Goal: Information Seeking & Learning: Check status

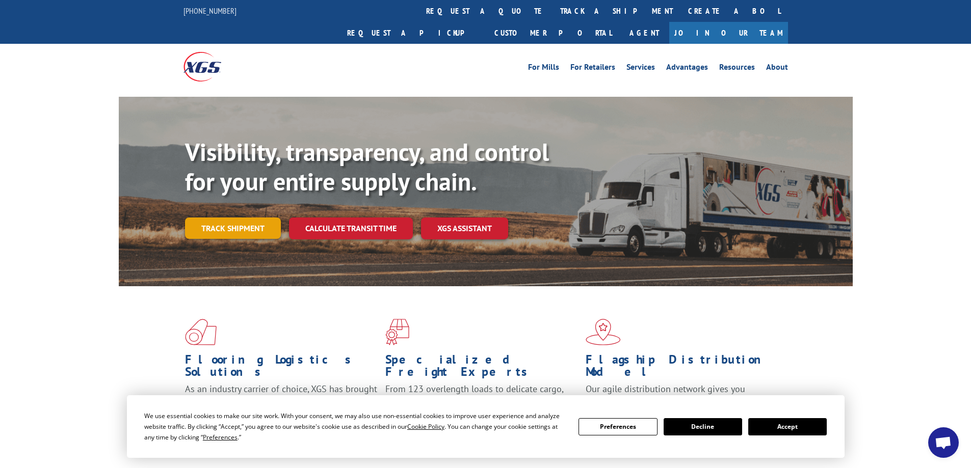
click at [241, 218] on link "Track shipment" at bounding box center [233, 228] width 96 height 21
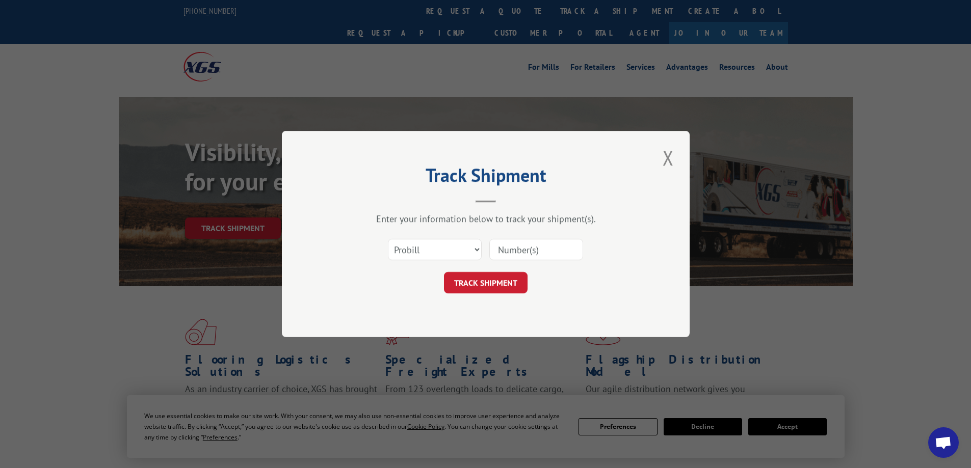
click at [498, 250] on input at bounding box center [536, 249] width 94 height 21
type input "17462475"
click at [497, 282] on button "TRACK SHIPMENT" at bounding box center [486, 282] width 84 height 21
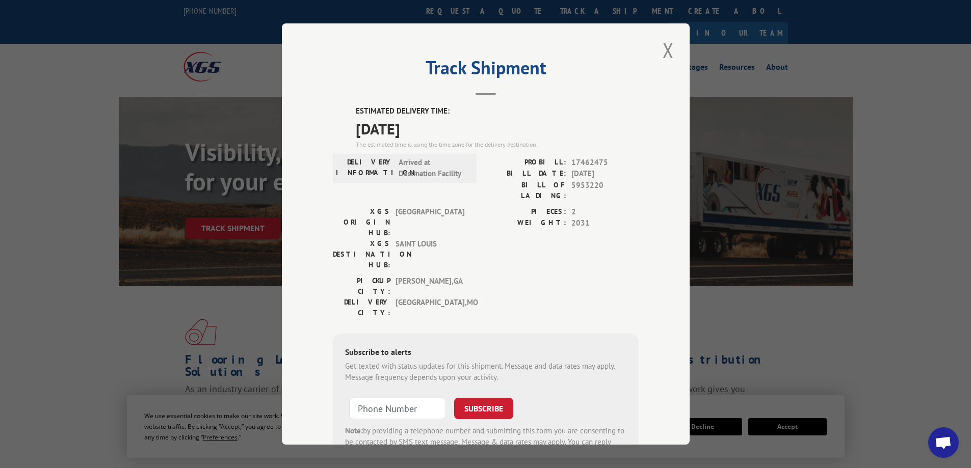
click at [89, 377] on div "Track Shipment ESTIMATED DELIVERY TIME: [DATE] The estimated time is using the …" at bounding box center [485, 234] width 971 height 468
click at [660, 49] on button "Close modal" at bounding box center [667, 50] width 17 height 28
click at [660, 63] on li "Services" at bounding box center [641, 68] width 40 height 11
